Goal: Navigation & Orientation: Find specific page/section

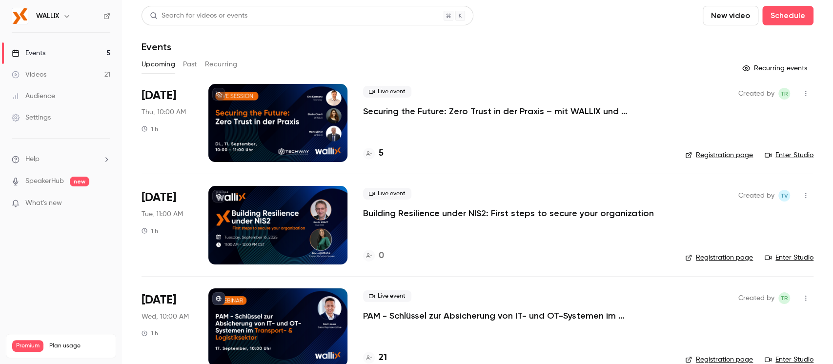
click at [62, 17] on button "button" at bounding box center [67, 16] width 12 height 12
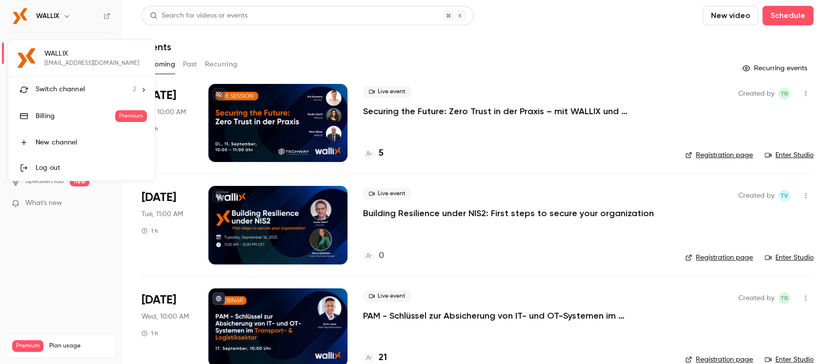
click at [66, 86] on span "Switch channel" at bounding box center [60, 89] width 49 height 10
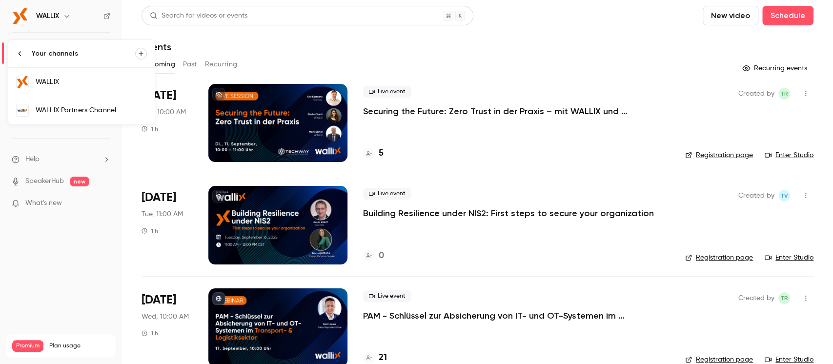
click at [73, 110] on div "WALLIX Partners Channel" at bounding box center [91, 110] width 111 height 10
